Goal: Task Accomplishment & Management: Use online tool/utility

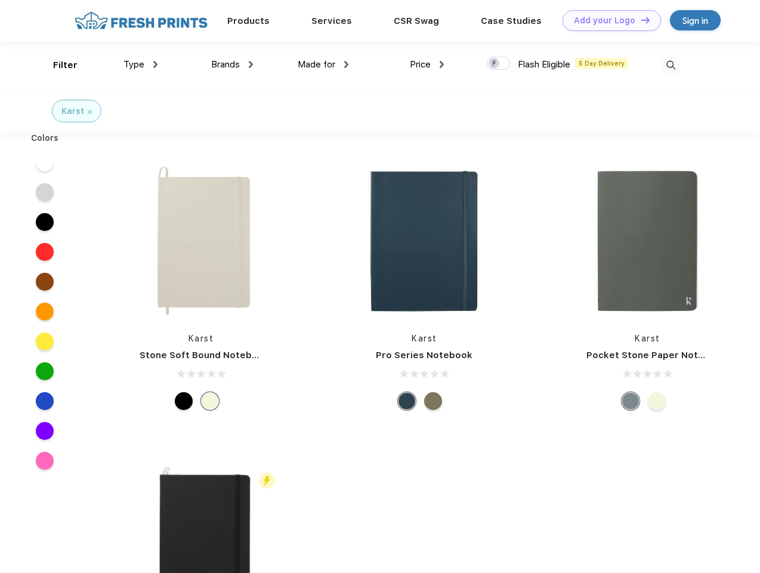
scroll to position [1, 0]
click at [608, 20] on link "Add your Logo Design Tool" at bounding box center [612, 20] width 98 height 21
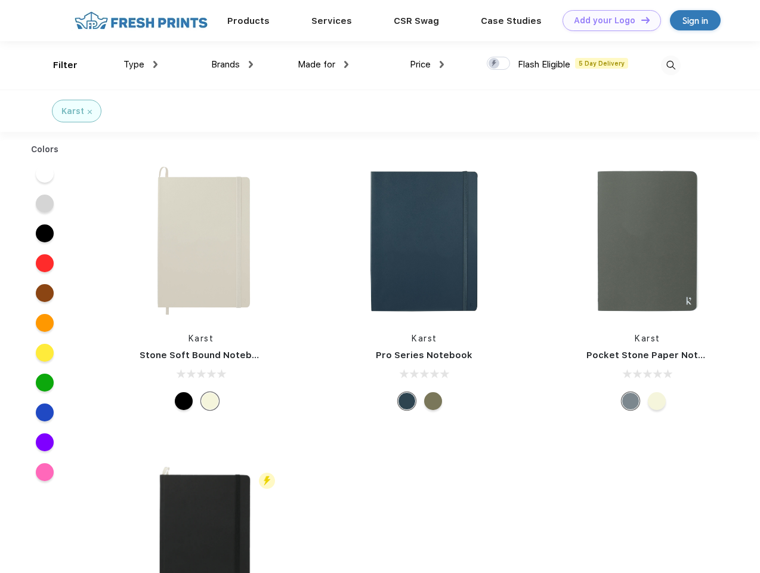
click at [0, 0] on div "Design Tool" at bounding box center [0, 0] width 0 height 0
click at [640, 20] on link "Add your Logo Design Tool" at bounding box center [612, 20] width 98 height 21
click at [57, 65] on div "Filter" at bounding box center [65, 65] width 24 height 14
click at [141, 64] on span "Type" at bounding box center [134, 64] width 21 height 11
click at [232, 64] on span "Brands" at bounding box center [225, 64] width 29 height 11
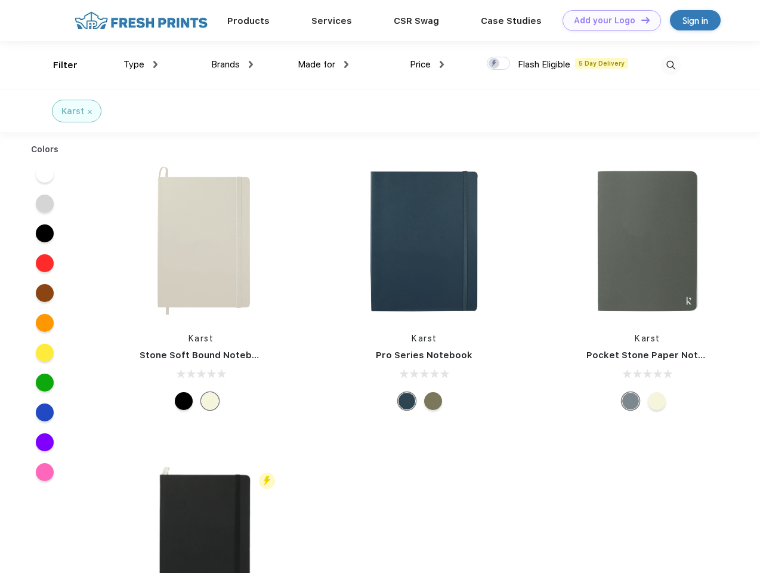
click at [324, 64] on span "Made for" at bounding box center [317, 64] width 38 height 11
click at [427, 64] on span "Price" at bounding box center [420, 64] width 21 height 11
click at [499, 64] on div at bounding box center [498, 63] width 23 height 13
click at [495, 64] on input "checkbox" at bounding box center [491, 60] width 8 height 8
click at [671, 65] on img at bounding box center [671, 66] width 20 height 20
